Goal: Task Accomplishment & Management: Manage account settings

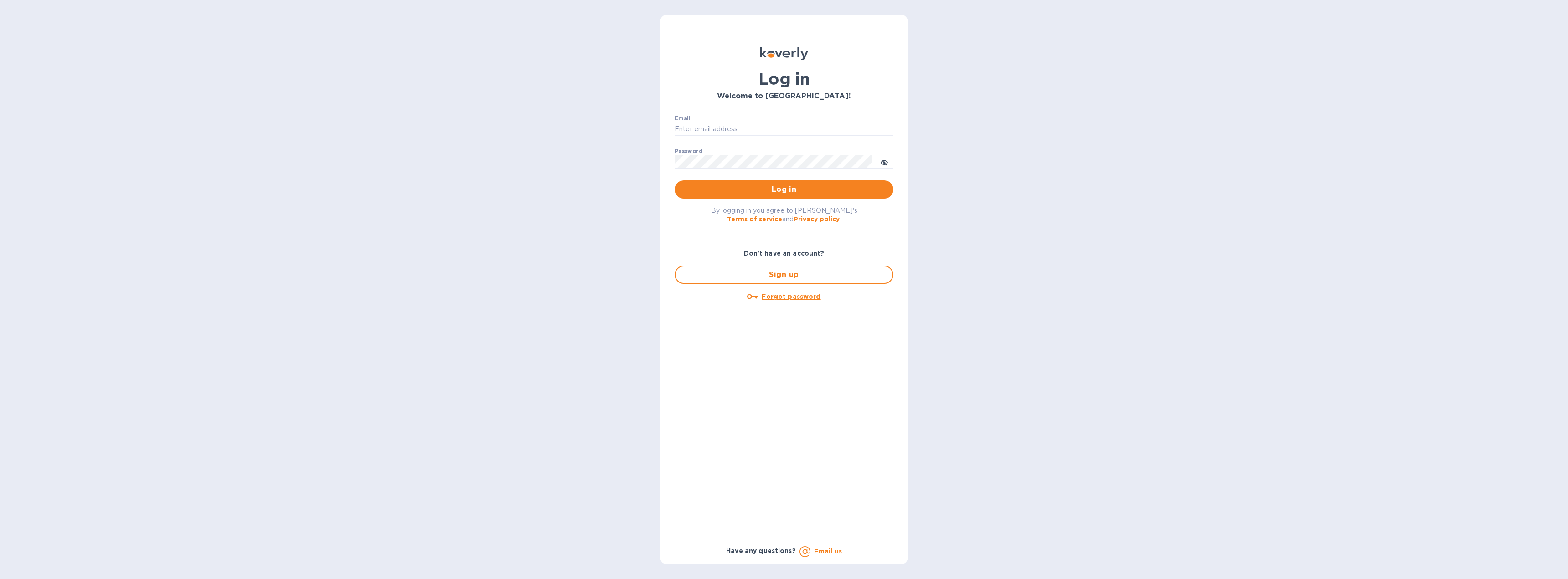
type input "[EMAIL_ADDRESS][DOMAIN_NAME]"
click at [781, 188] on span "Log in" at bounding box center [783, 190] width 204 height 11
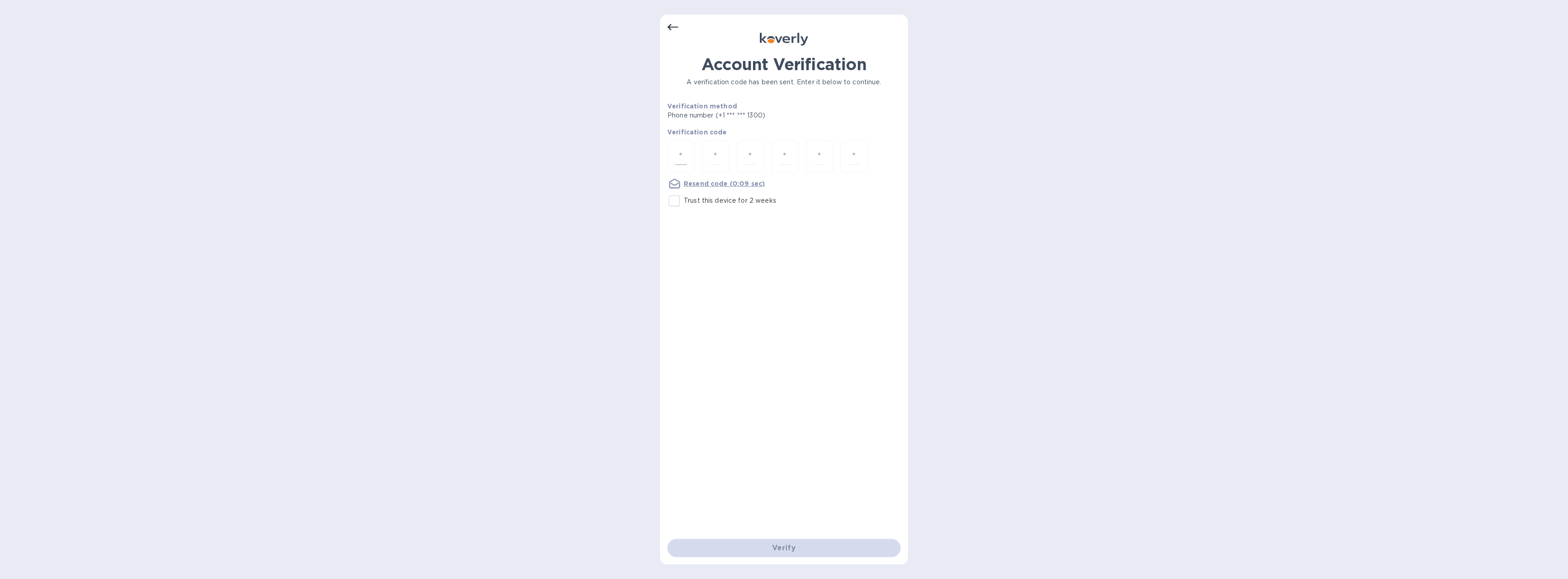
click at [684, 158] on input "number" at bounding box center [681, 156] width 12 height 17
type input "2"
type input "4"
type input "9"
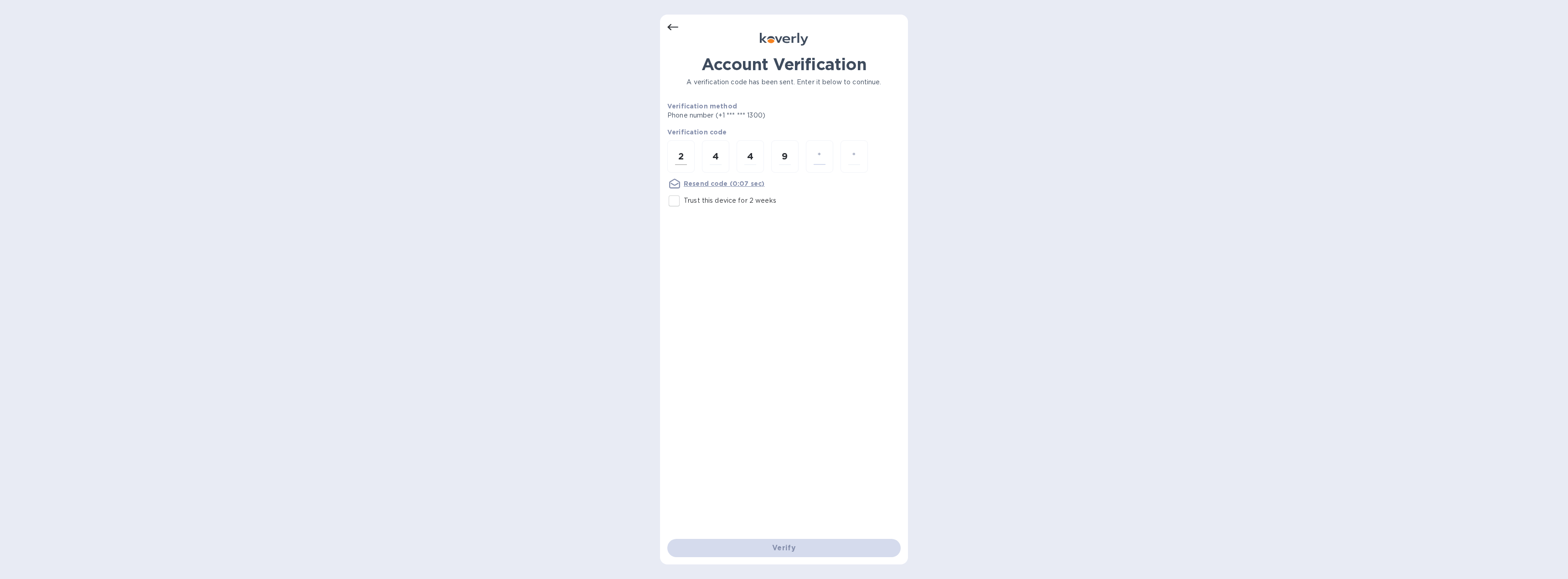
type input "4"
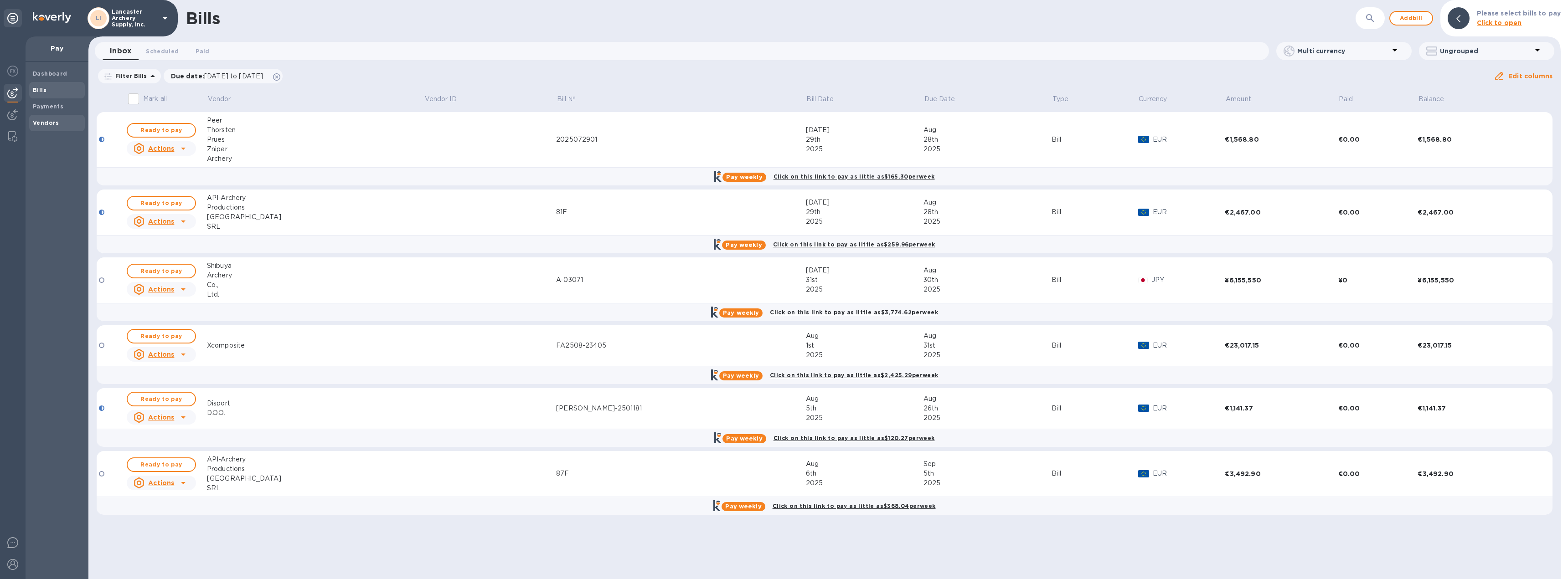
click at [44, 127] on span "Vendors" at bounding box center [46, 123] width 26 height 9
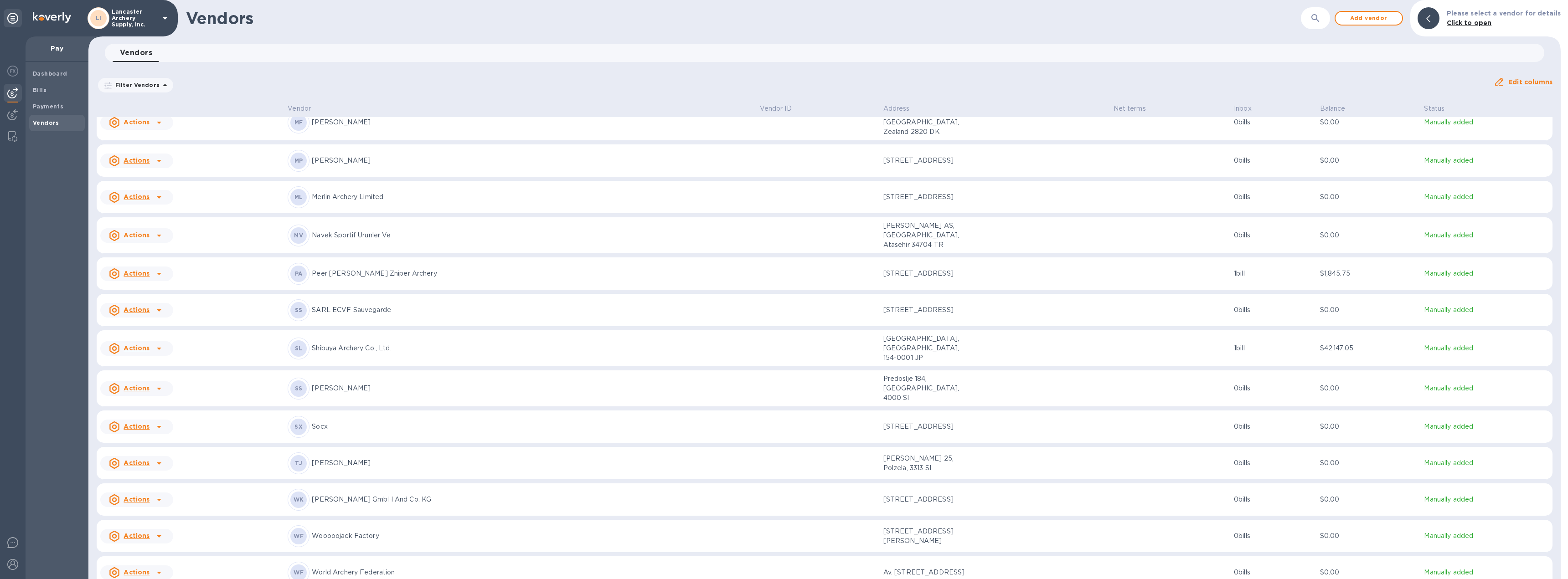
scroll to position [463, 0]
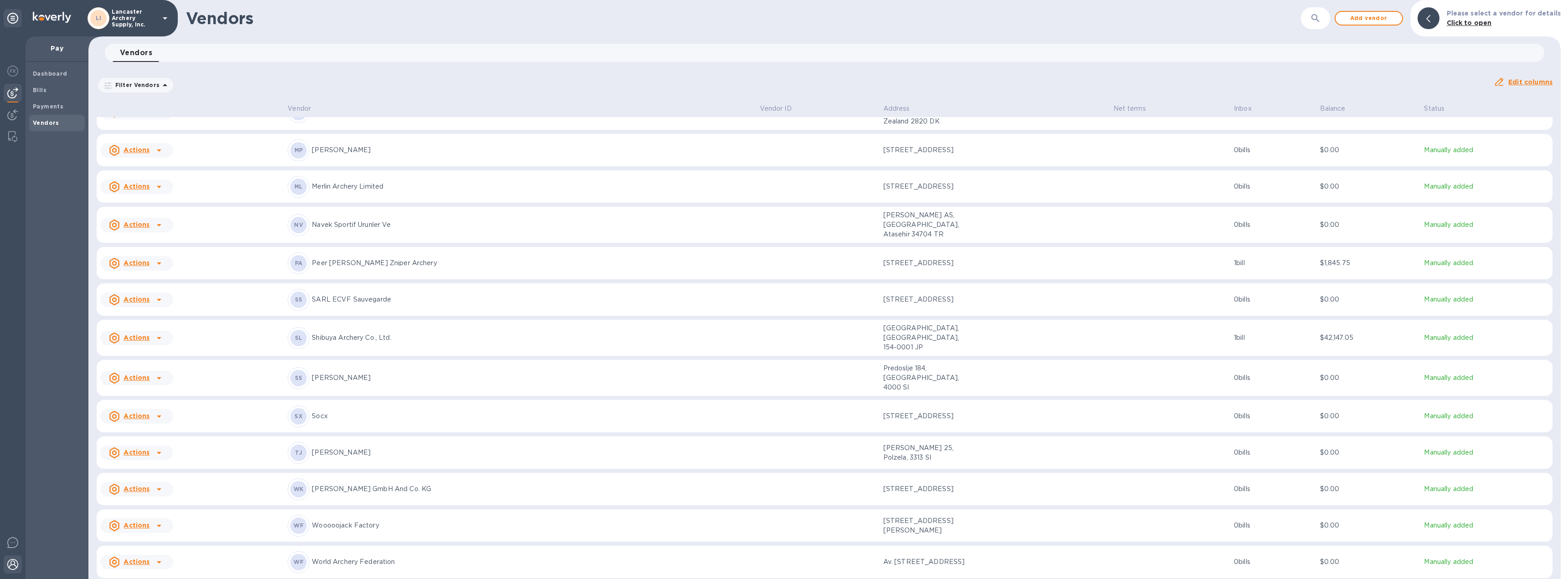
click at [12, 560] on img at bounding box center [13, 564] width 11 height 11
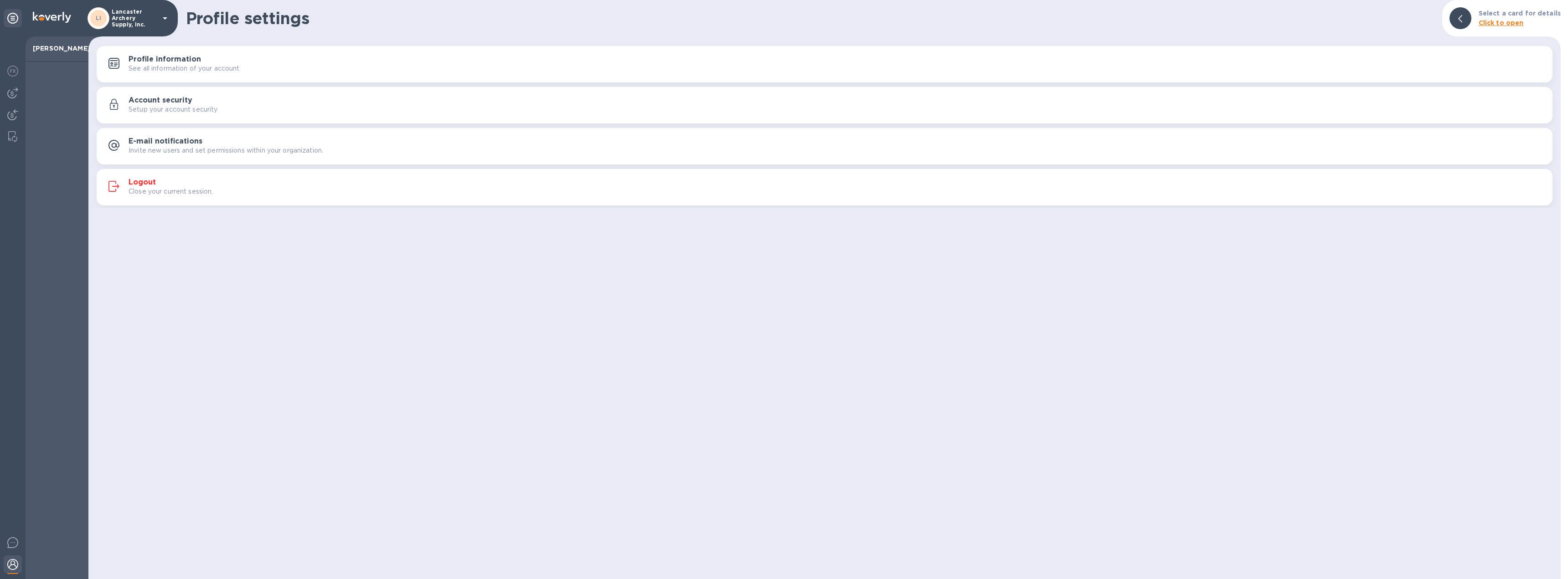
click at [148, 181] on h3 "Logout" at bounding box center [142, 182] width 27 height 9
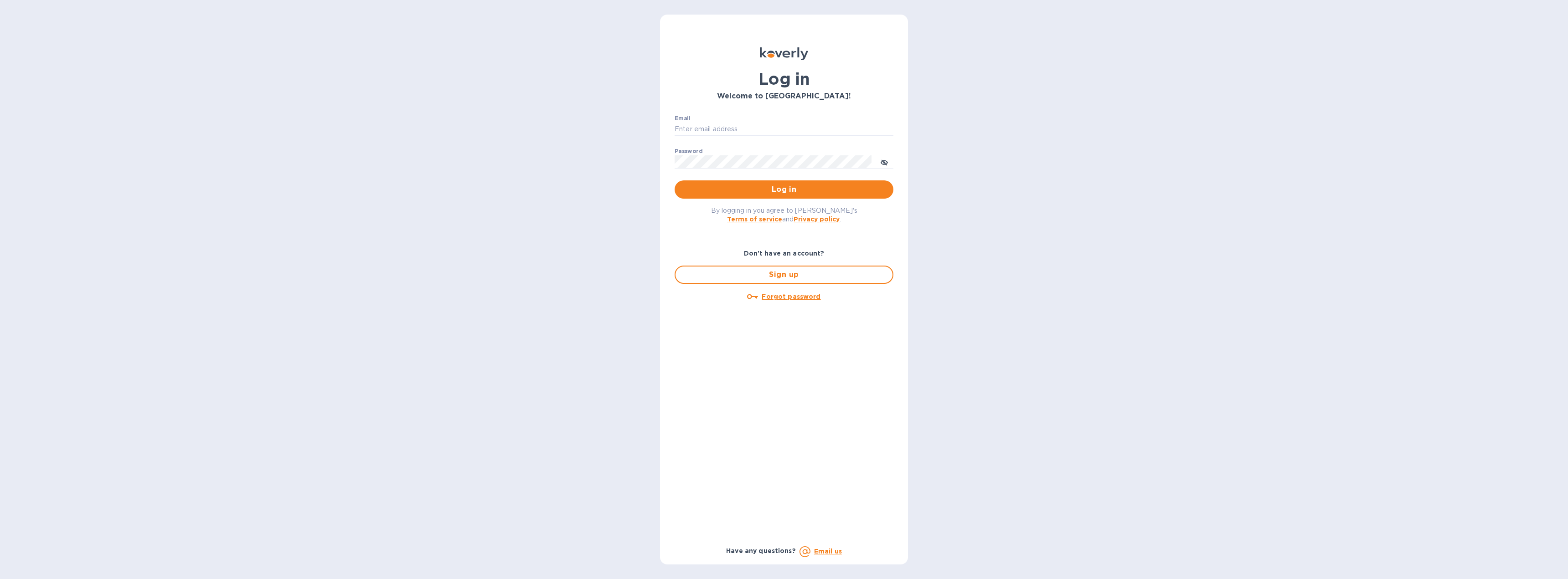
type input "[EMAIL_ADDRESS][DOMAIN_NAME]"
